Goal: Task Accomplishment & Management: Manage account settings

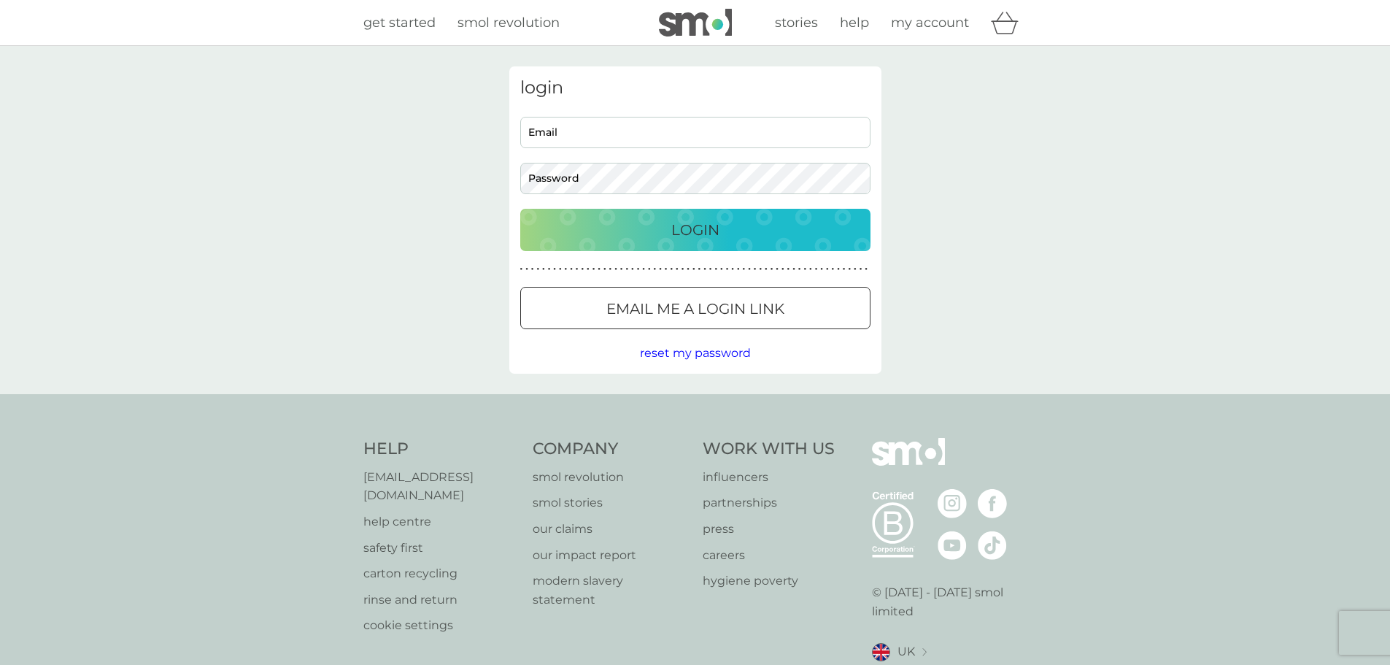
type input "[EMAIL_ADDRESS][DOMAIN_NAME]"
click at [685, 218] on p "Login" at bounding box center [695, 229] width 48 height 23
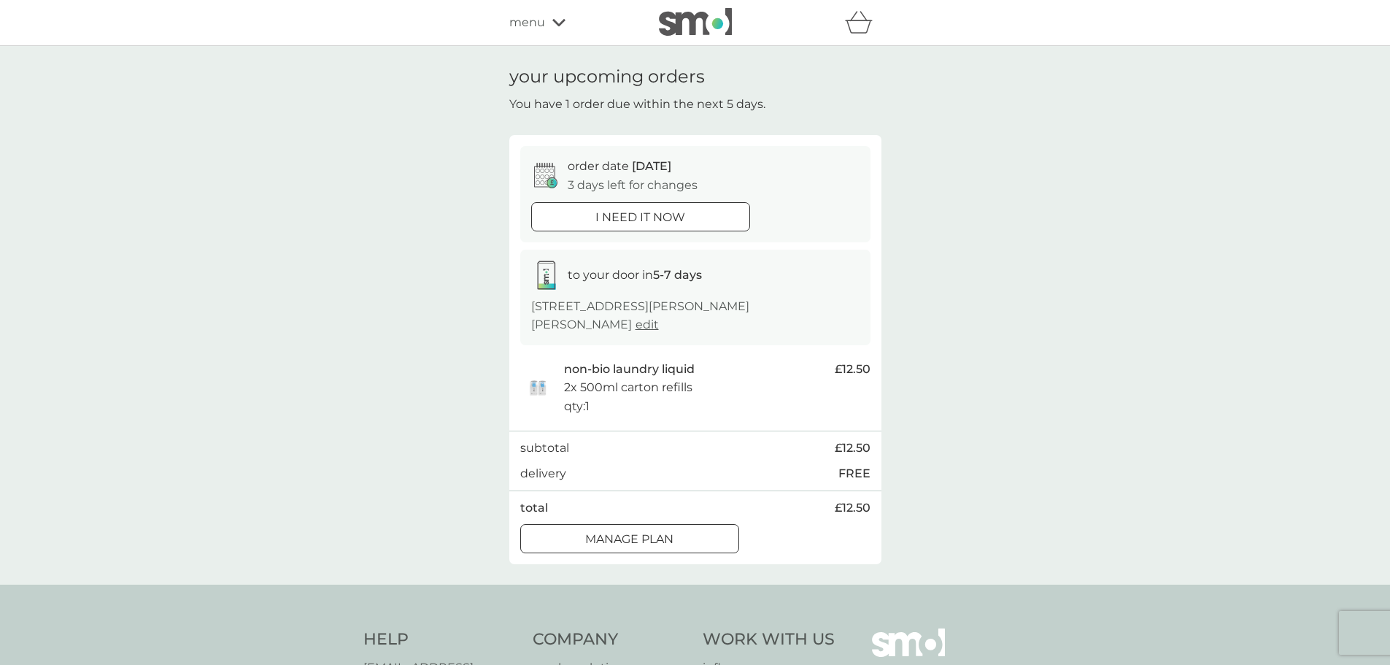
click at [636, 541] on div at bounding box center [629, 539] width 53 height 15
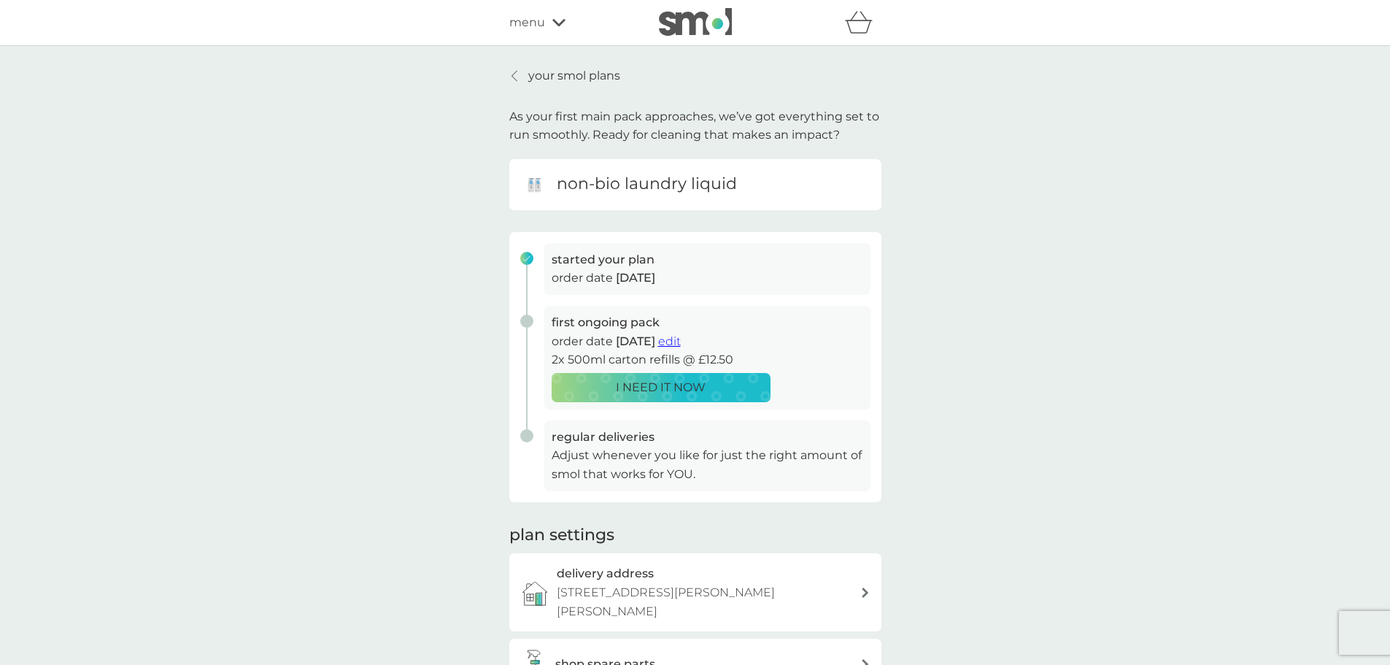
click at [681, 340] on span "edit" at bounding box center [669, 341] width 23 height 14
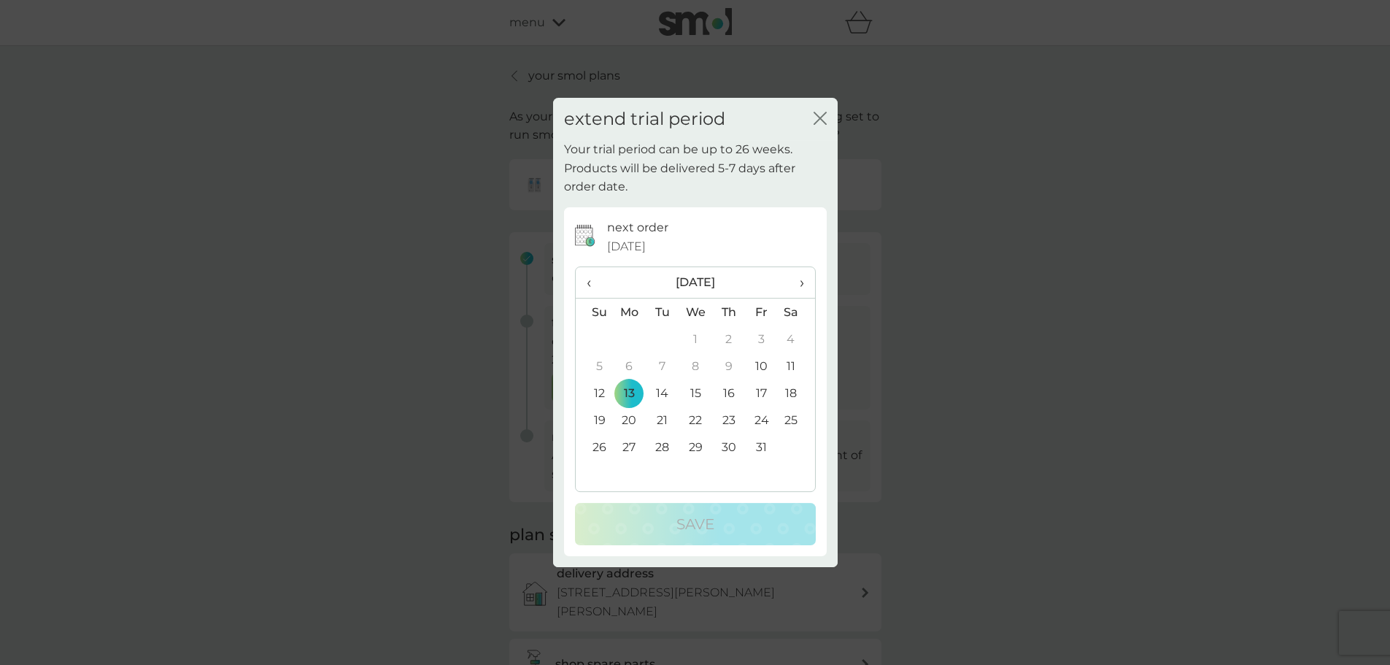
click at [801, 282] on span "›" at bounding box center [796, 282] width 15 height 31
click at [603, 475] on td "30" at bounding box center [594, 473] width 37 height 27
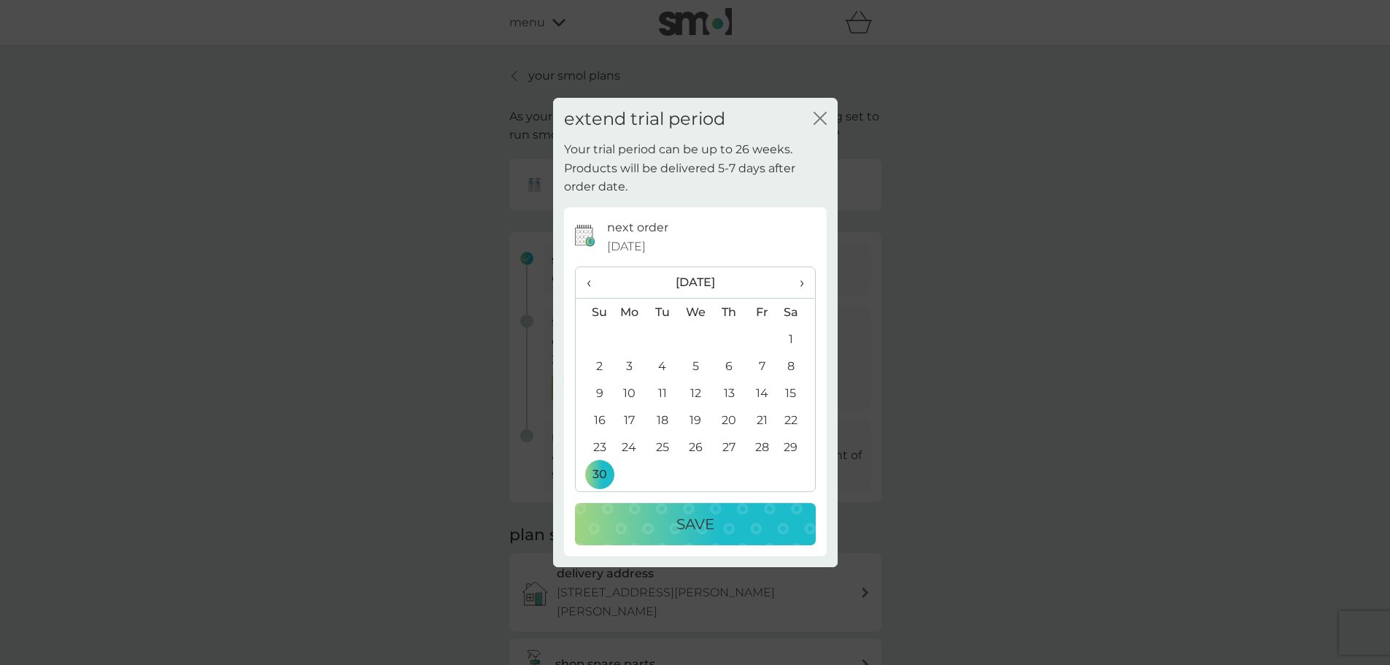
click at [677, 519] on p "Save" at bounding box center [695, 523] width 38 height 23
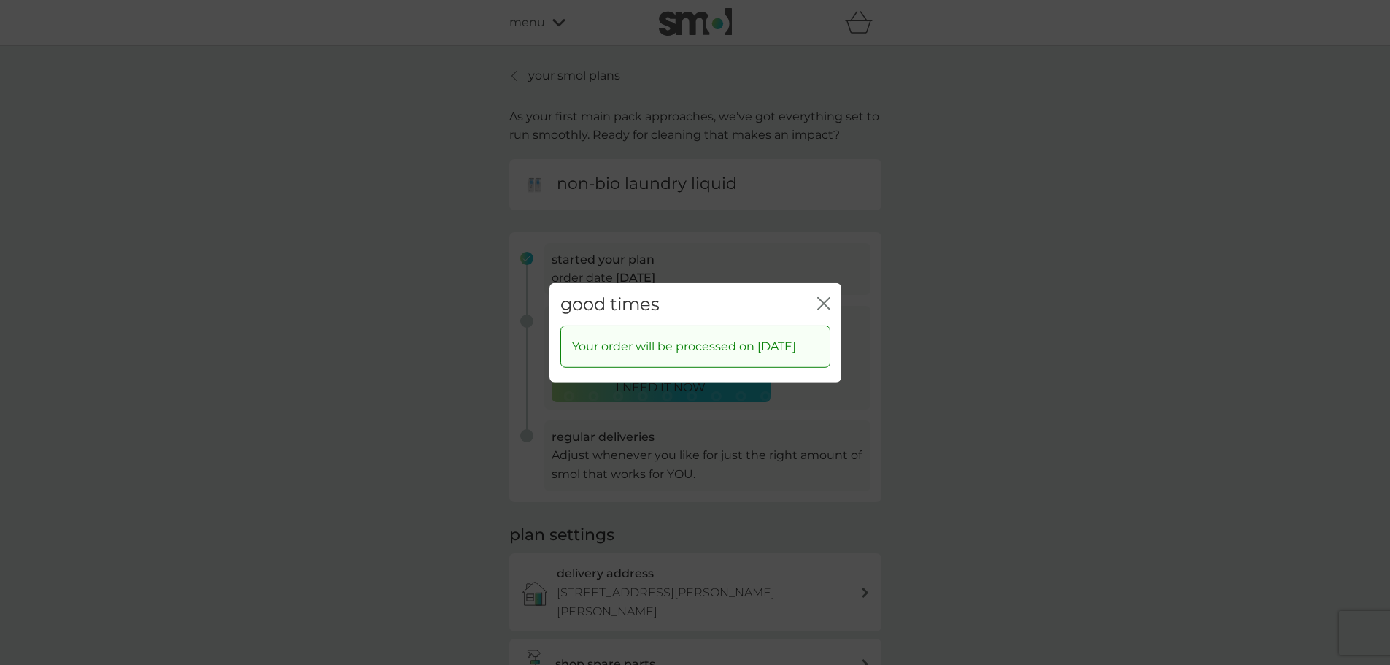
click at [824, 297] on icon "close" at bounding box center [827, 303] width 6 height 12
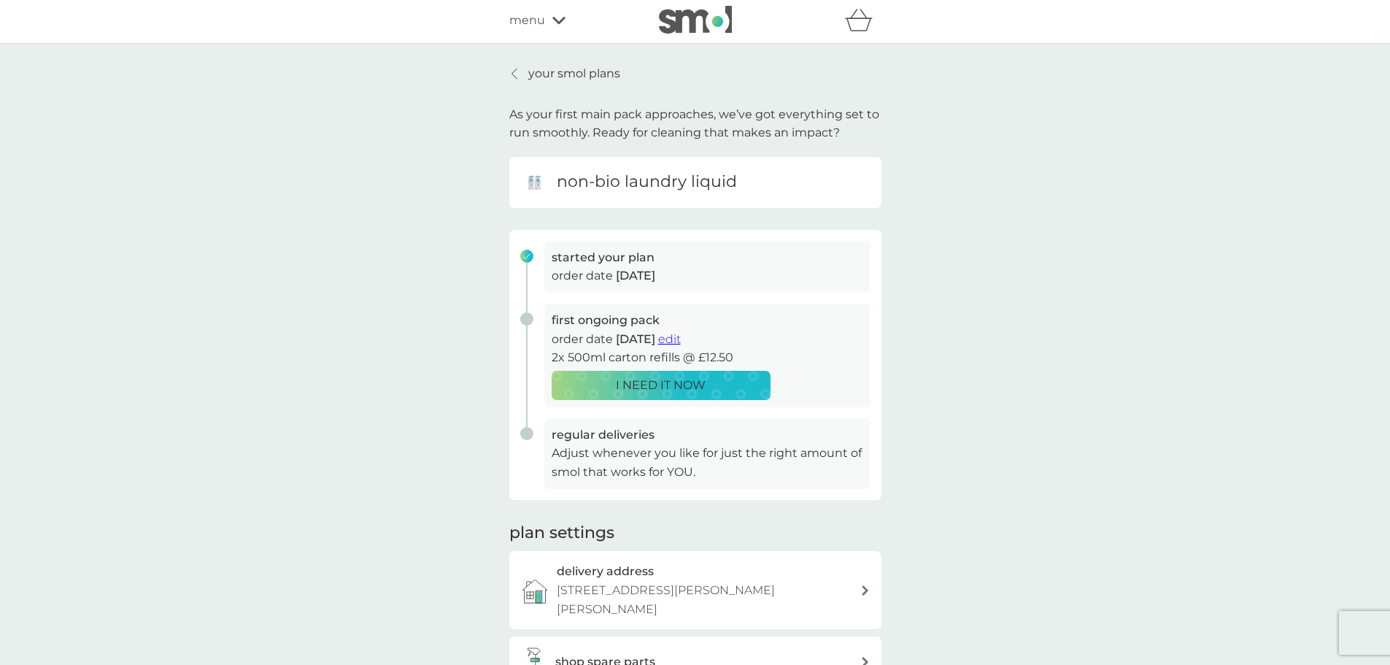
scroll to position [1, 0]
click at [515, 73] on icon at bounding box center [514, 75] width 6 height 12
